Goal: Use online tool/utility: Utilize a website feature to perform a specific function

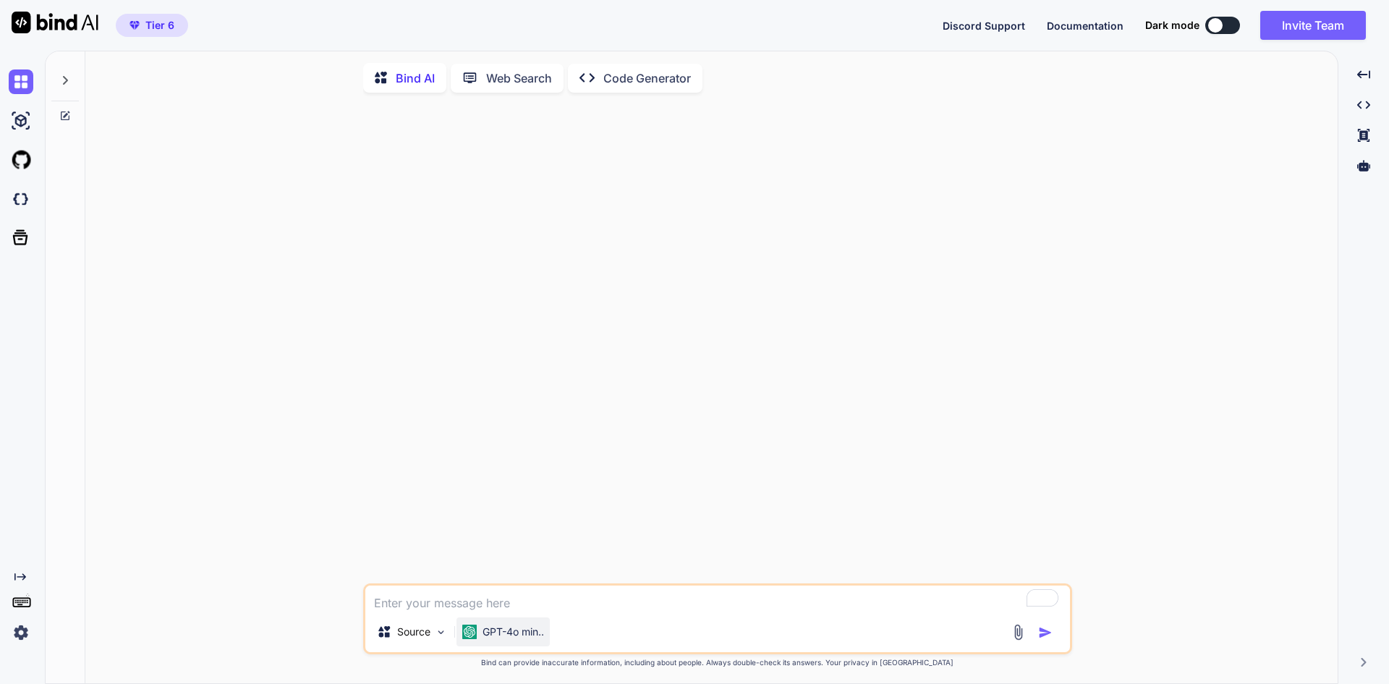
click at [512, 645] on div "GPT-4o min.." at bounding box center [502, 631] width 93 height 29
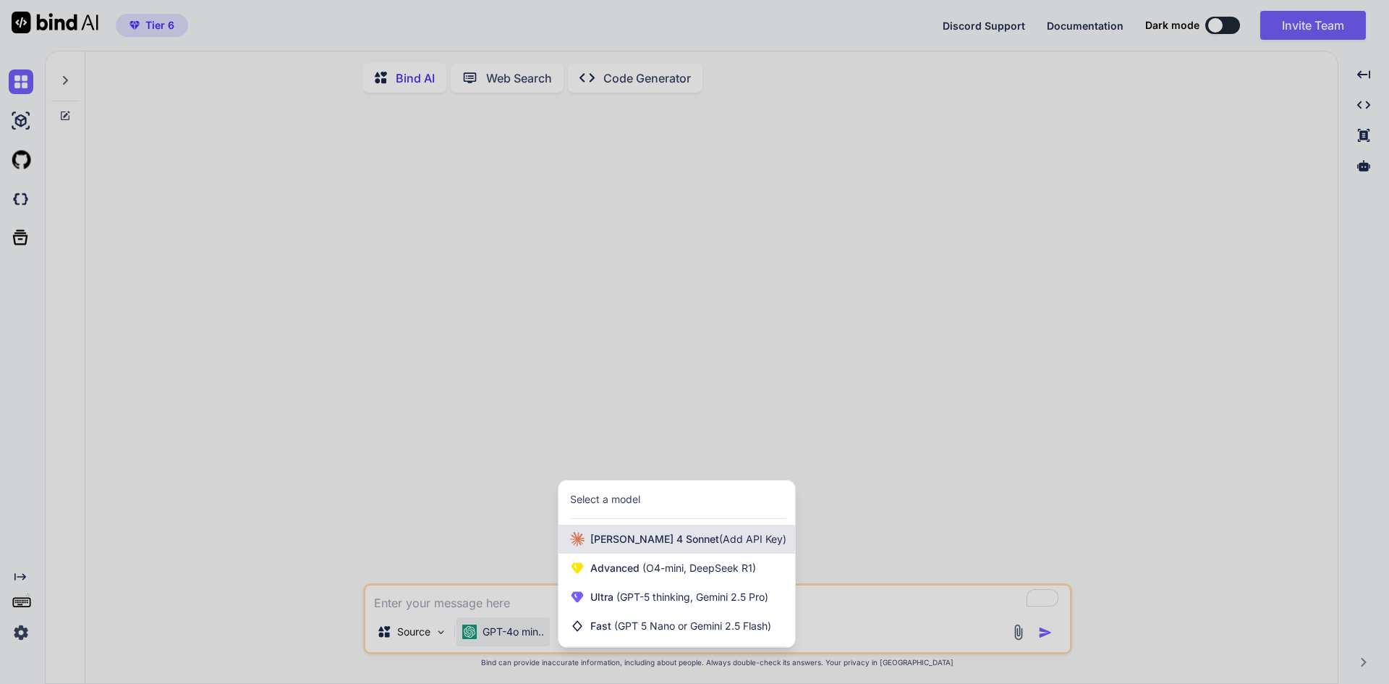
click at [613, 550] on div "[PERSON_NAME] 4 Sonnet (Add API Key)" at bounding box center [676, 538] width 237 height 29
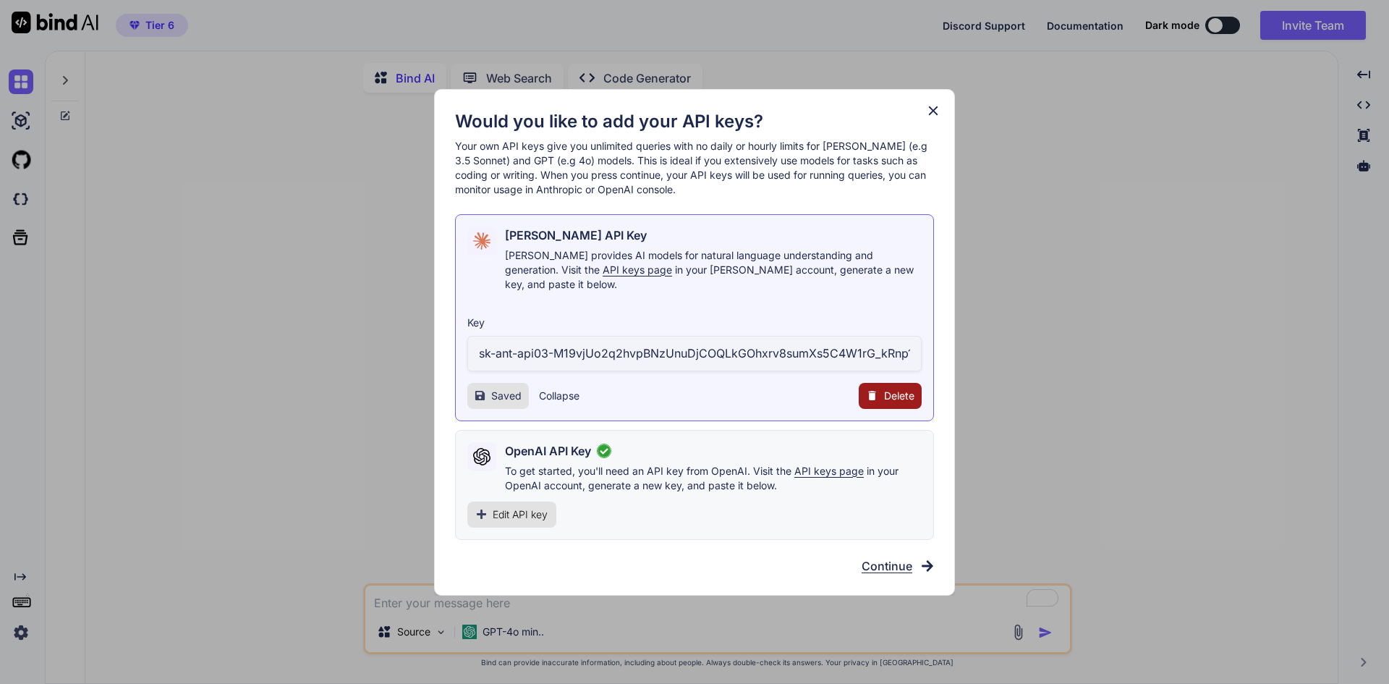
click at [928, 117] on icon at bounding box center [933, 111] width 16 height 16
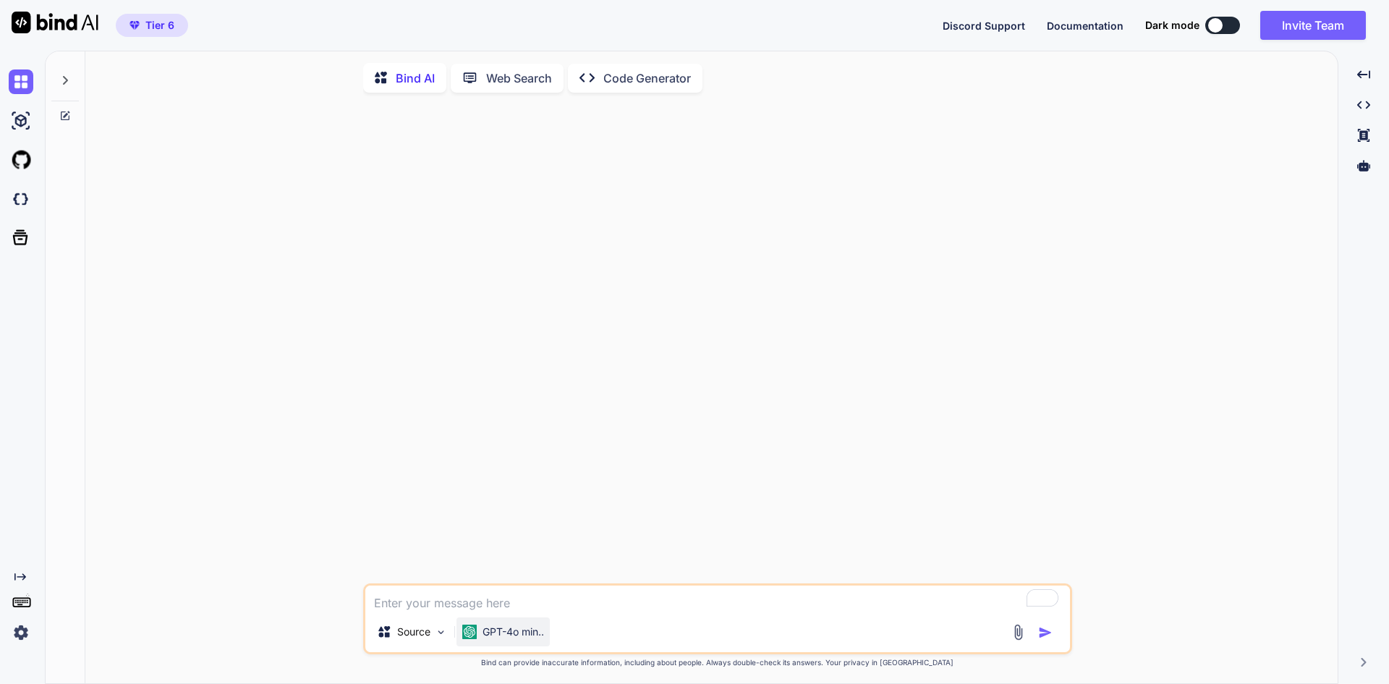
click at [527, 632] on p "GPT-4o min.." at bounding box center [512, 631] width 61 height 14
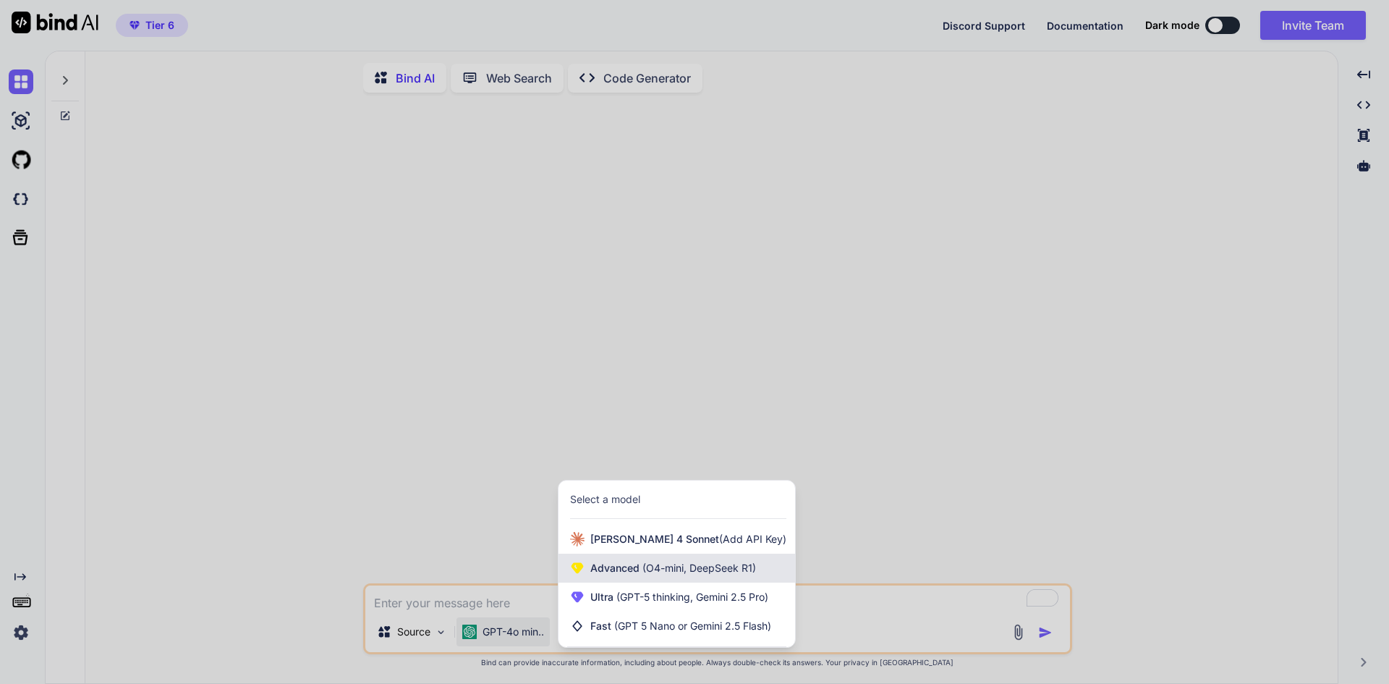
click at [582, 570] on icon at bounding box center [577, 568] width 12 height 11
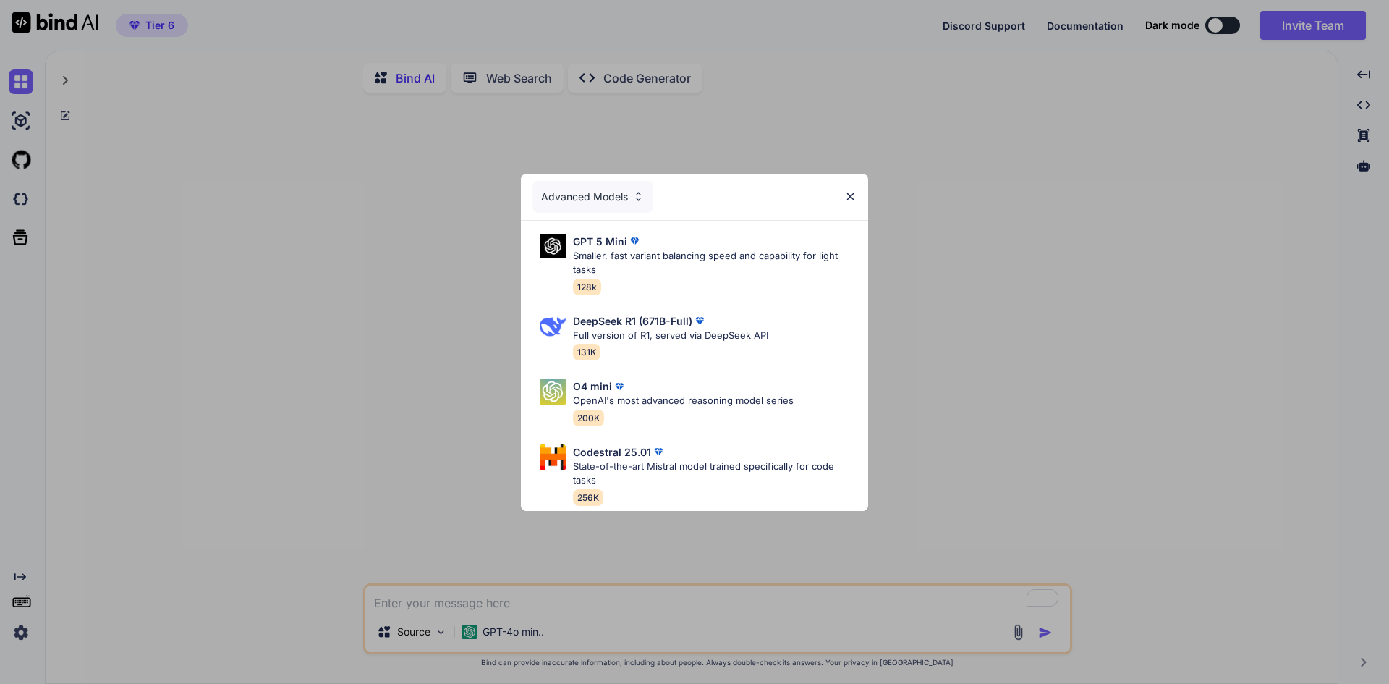
click at [857, 174] on div "Advanced Models" at bounding box center [694, 197] width 347 height 46
click at [857, 195] on div "Advanced Models" at bounding box center [694, 197] width 347 height 46
click at [620, 181] on div "Advanced Models" at bounding box center [592, 197] width 121 height 32
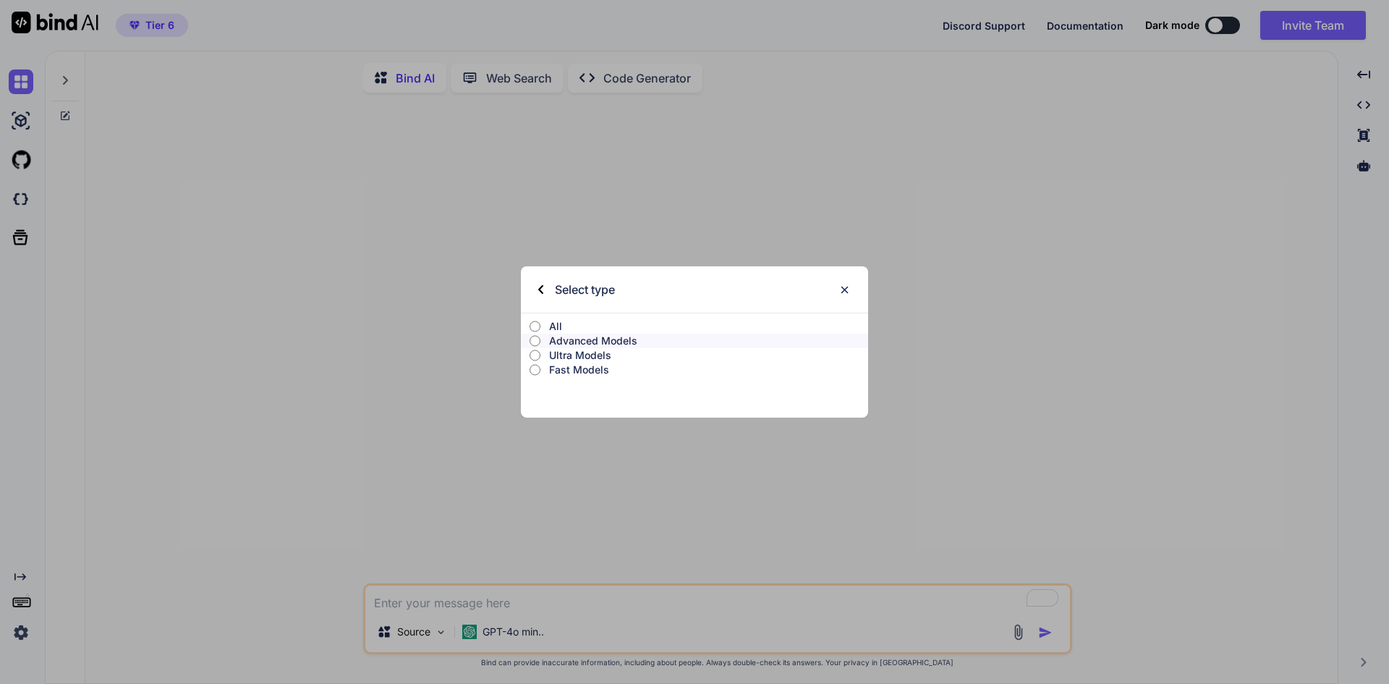
click at [584, 351] on p "Ultra Models" at bounding box center [708, 355] width 319 height 14
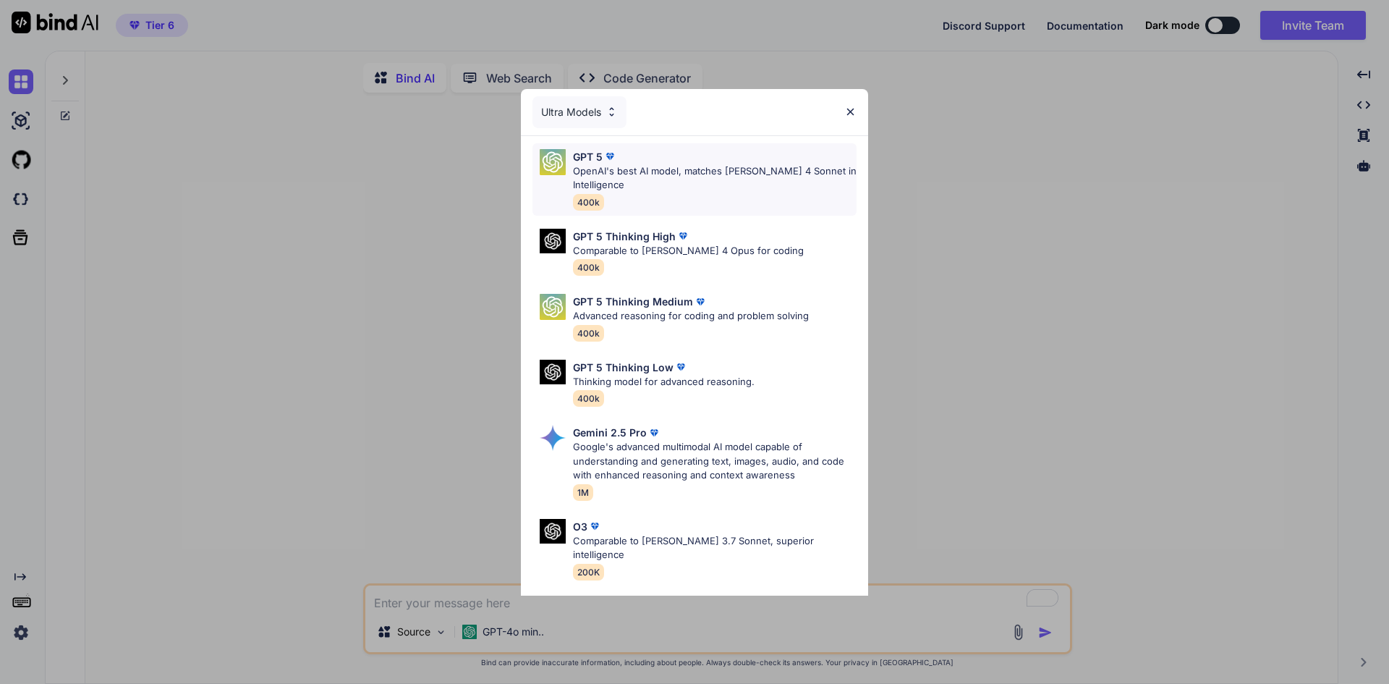
click at [690, 167] on p "OpenAI's best AI model, matches [PERSON_NAME] 4 Sonnet in Intelligence" at bounding box center [715, 178] width 284 height 28
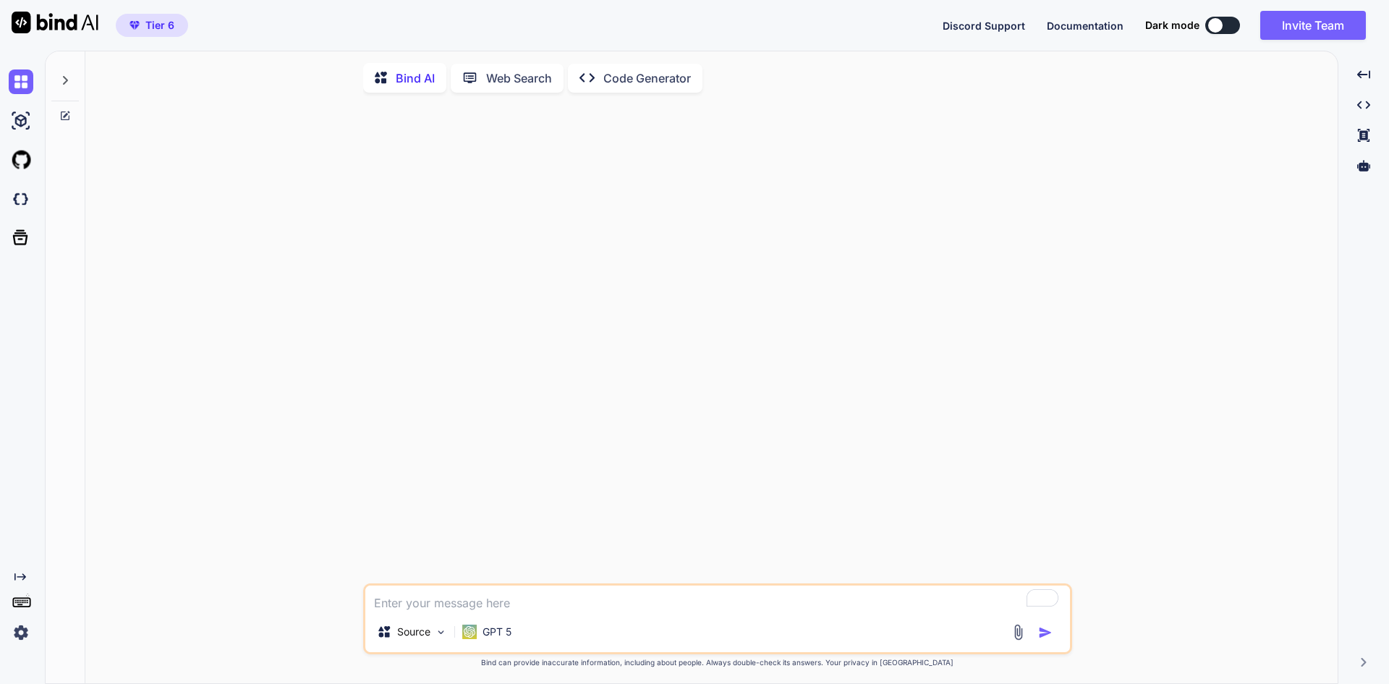
click at [425, 609] on textarea "To enrich screen reader interactions, please activate Accessibility in Grammarl…" at bounding box center [717, 598] width 704 height 26
click at [650, 86] on p "Code Generator" at bounding box center [647, 77] width 88 height 17
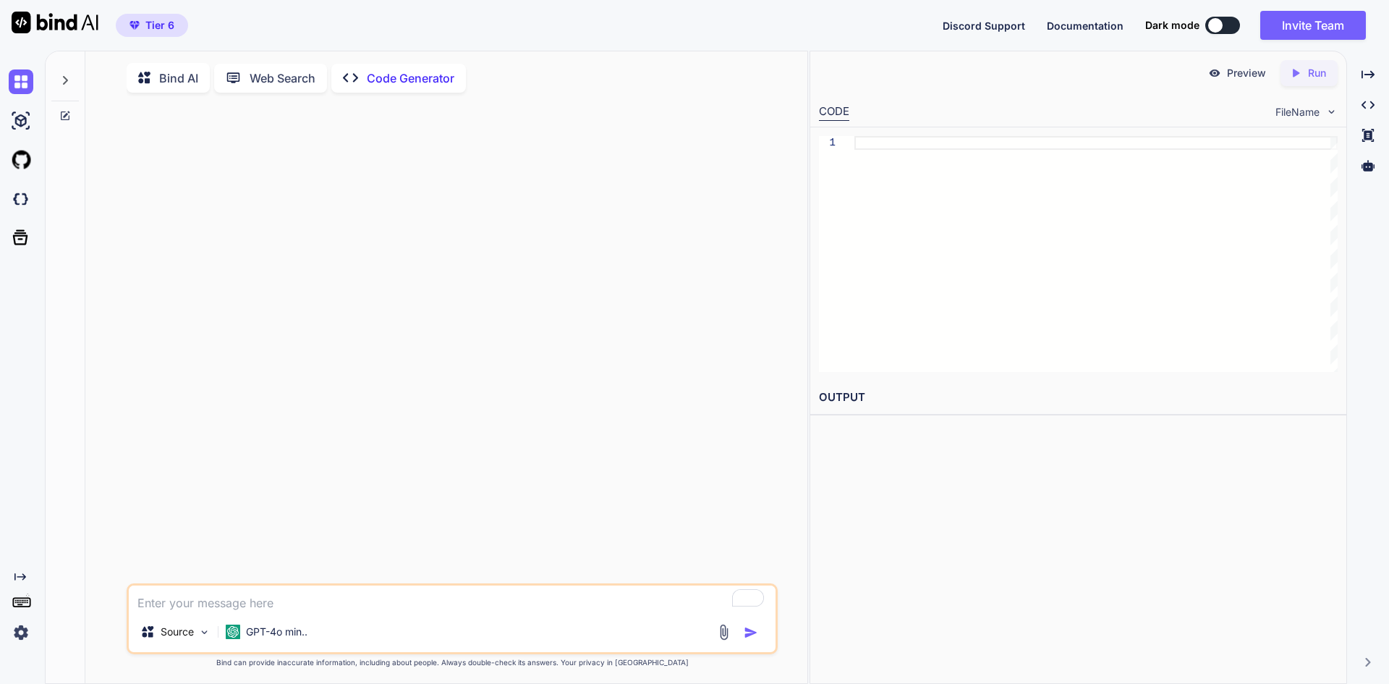
click at [192, 89] on div "Bind AI" at bounding box center [168, 78] width 83 height 30
type textarea "x"
